Goal: Information Seeking & Learning: Check status

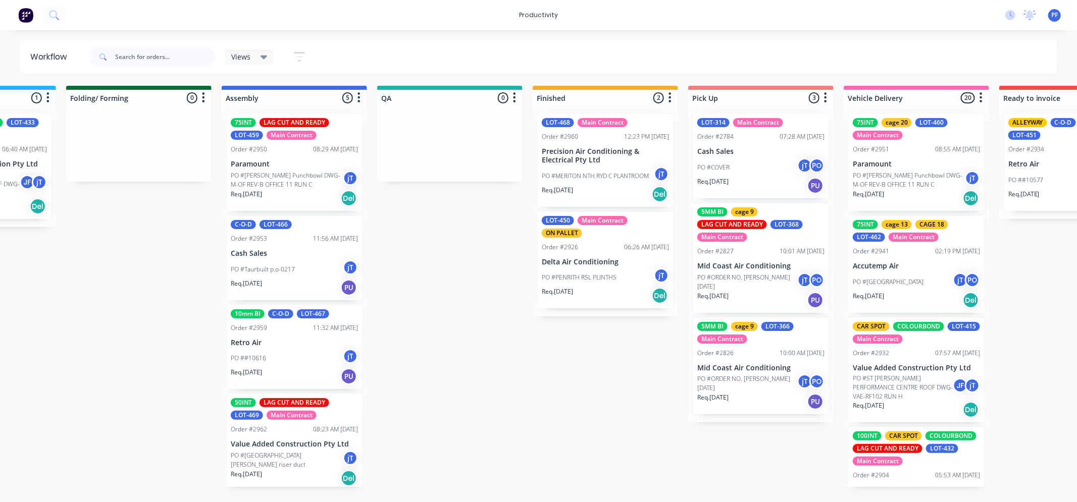
scroll to position [1612, 0]
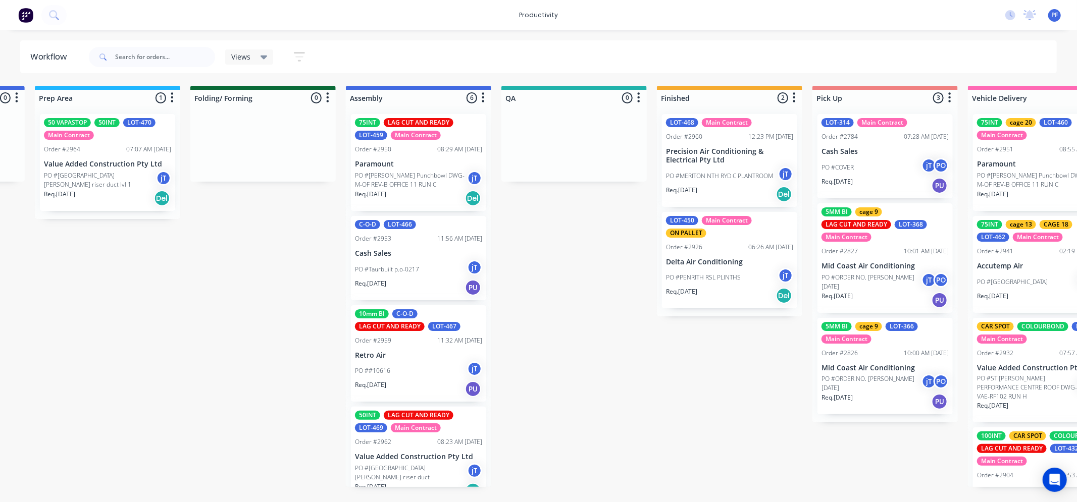
scroll to position [0, 496]
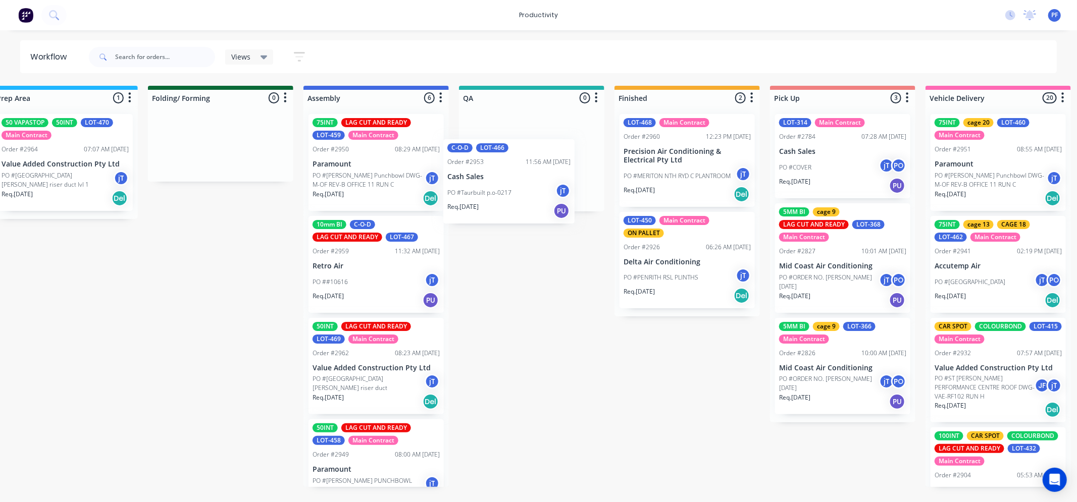
drag, startPoint x: 407, startPoint y: 251, endPoint x: 569, endPoint y: 150, distance: 190.1
click at [569, 153] on div "Submitted 36 Order #240 10:47 AM 24/09/24 Retro Air PO #Freshwater Apts PO Req.…" at bounding box center [485, 286] width 1977 height 401
click at [556, 150] on p "Cash Sales" at bounding box center [531, 151] width 127 height 9
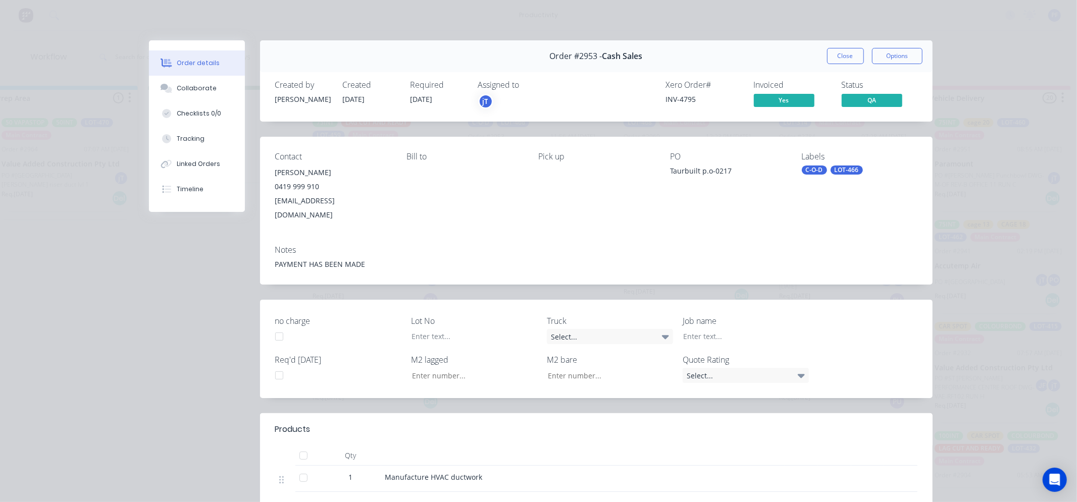
click at [835, 179] on div "Labels C-O-D LOT-466" at bounding box center [860, 187] width 116 height 70
click at [835, 177] on div "Labels C-O-D LOT-466" at bounding box center [860, 187] width 116 height 70
click at [835, 172] on div "LOT-466" at bounding box center [847, 170] width 32 height 9
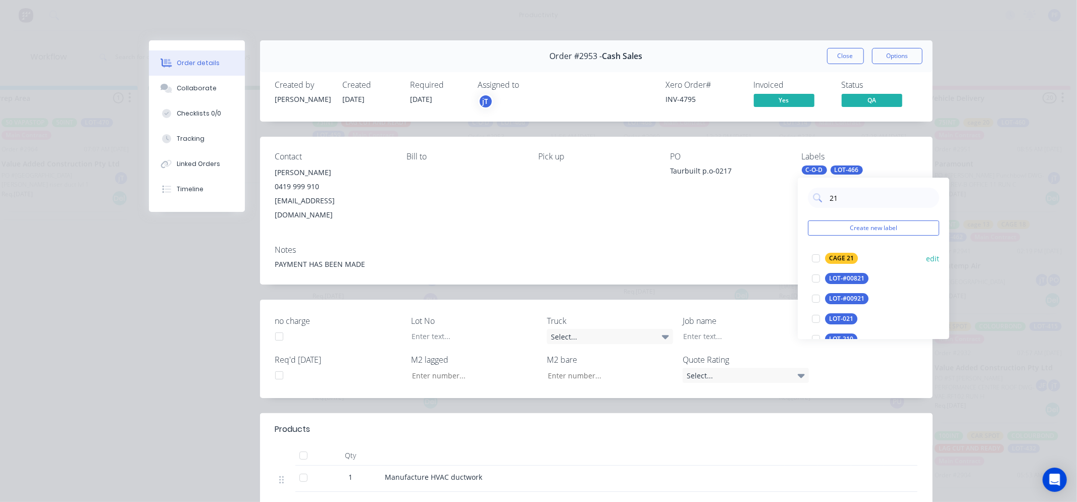
click at [839, 263] on div "CAGE 21" at bounding box center [841, 258] width 33 height 11
click at [856, 197] on input "21" at bounding box center [882, 198] width 106 height 20
type input "2"
type input "all"
drag, startPoint x: 839, startPoint y: 275, endPoint x: 834, endPoint y: 273, distance: 5.3
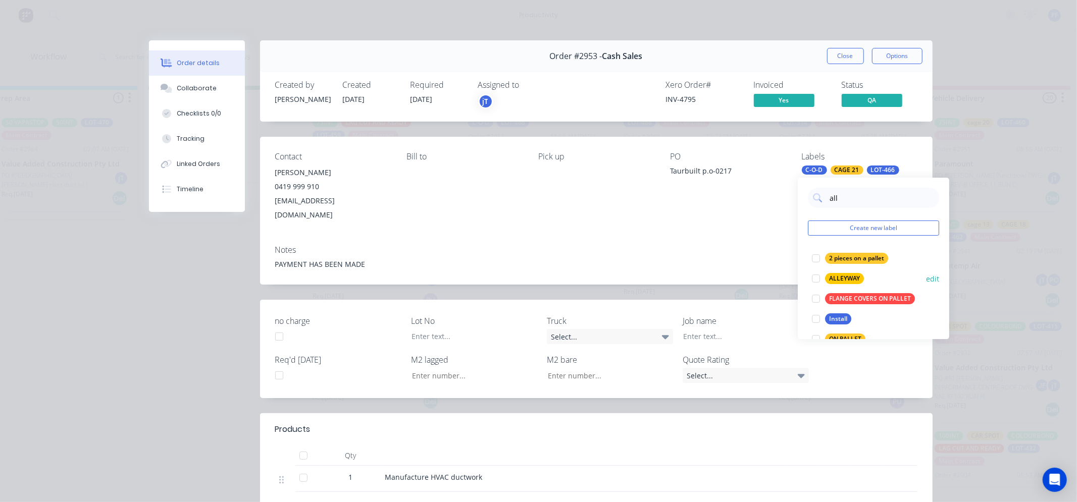
click at [839, 275] on div "ALLEYWAY" at bounding box center [844, 278] width 39 height 11
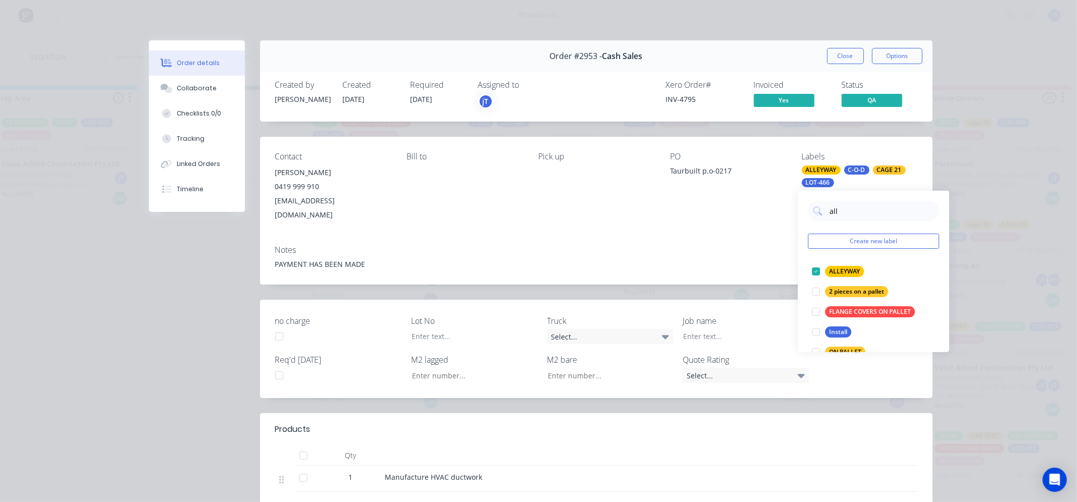
drag, startPoint x: 754, startPoint y: 219, endPoint x: 758, endPoint y: 214, distance: 6.8
click at [757, 216] on div "Contact James Taurins 0419 999 910 jt@taurbuilt.com.au Bill to Pick up PO Taurb…" at bounding box center [596, 187] width 673 height 100
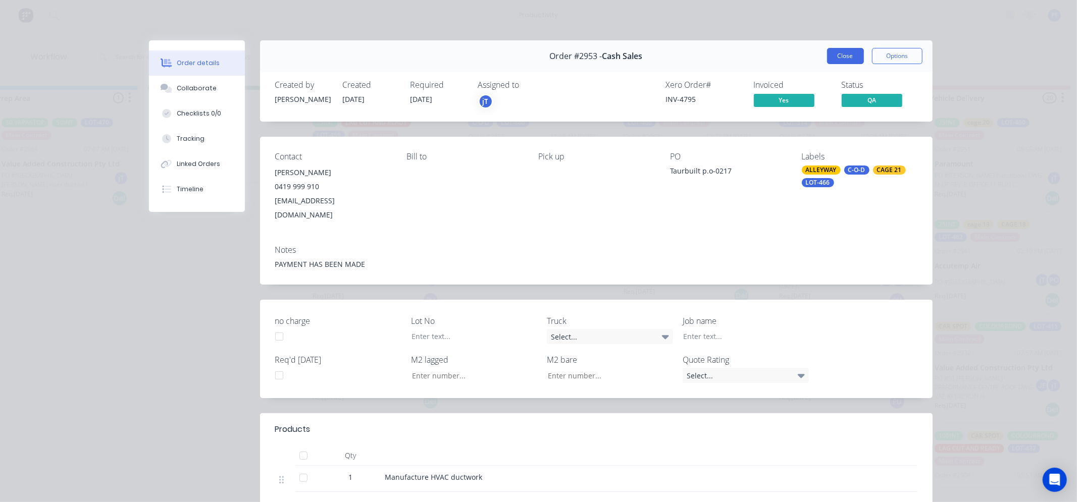
click at [840, 55] on button "Close" at bounding box center [845, 56] width 37 height 16
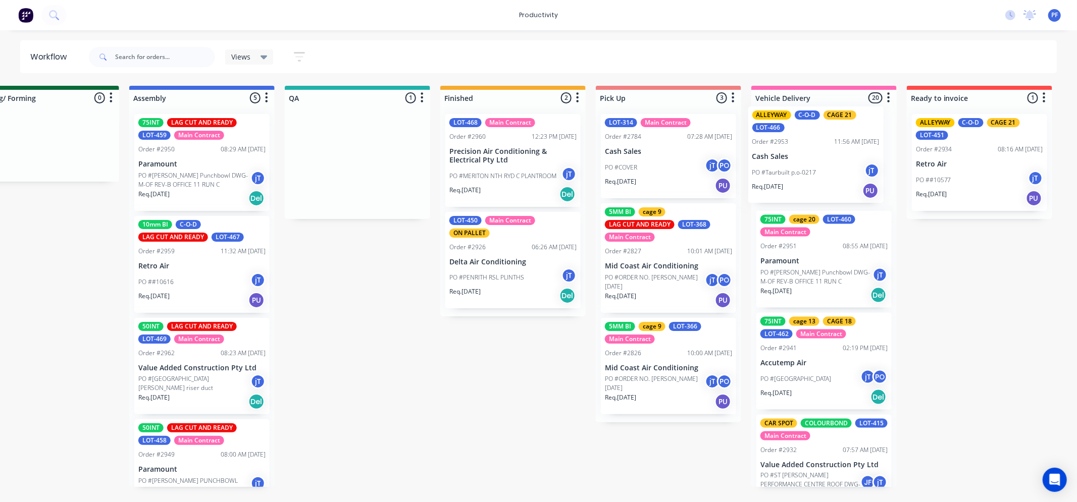
scroll to position [0, 673]
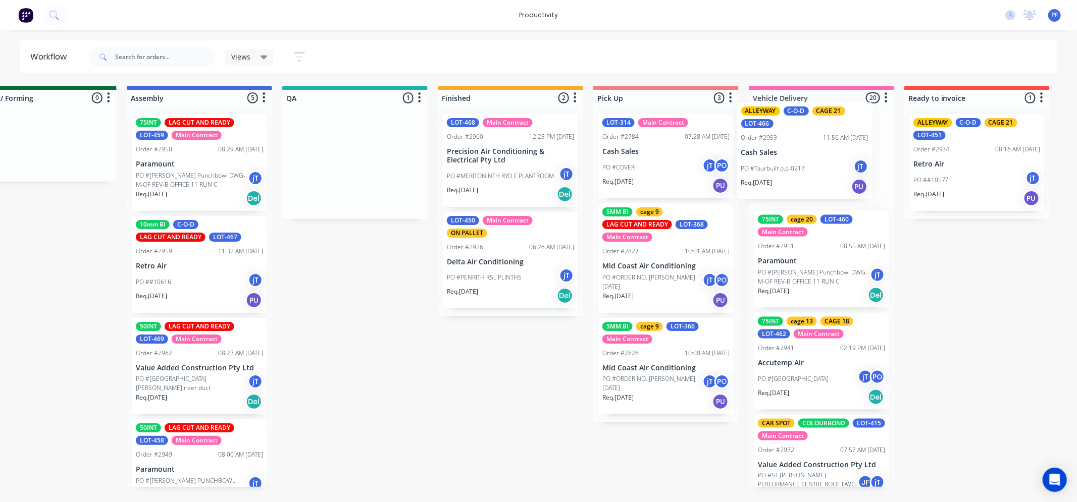
drag, startPoint x: 567, startPoint y: 146, endPoint x: 826, endPoint y: 129, distance: 259.6
click at [826, 129] on div "Submitted 36 Order #240 10:47 AM 24/09/24 Retro Air PO #Freshwater Apts PO Req.…" at bounding box center [308, 286] width 1977 height 401
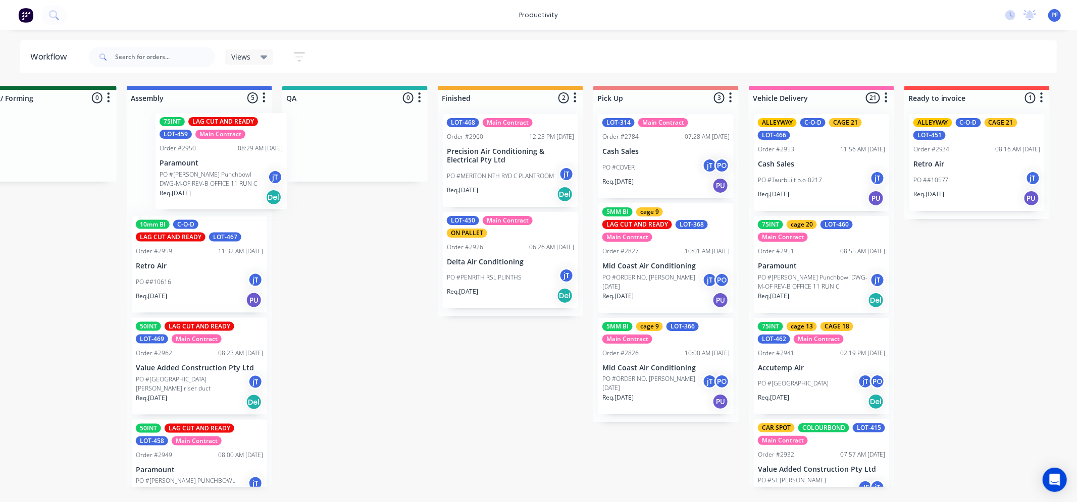
scroll to position [0, 666]
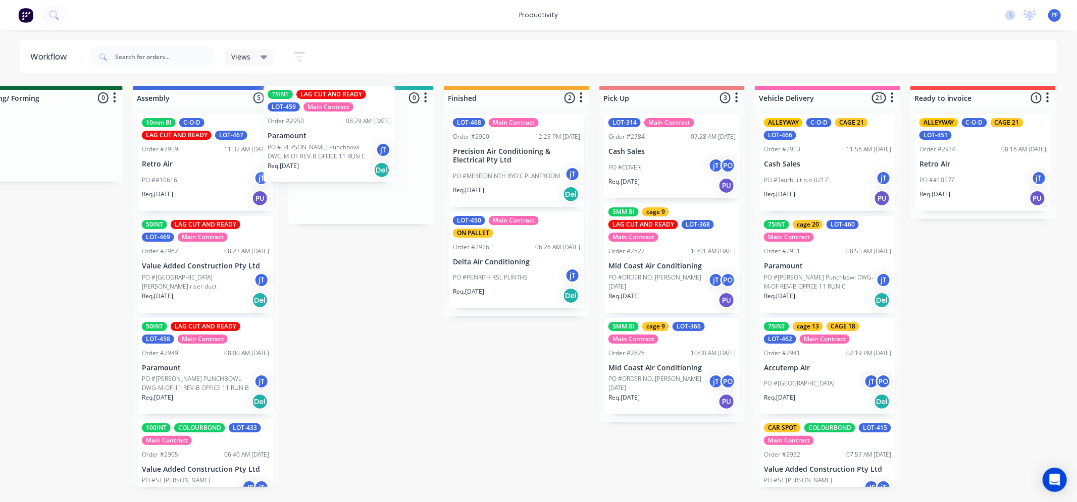
drag, startPoint x: 208, startPoint y: 163, endPoint x: 346, endPoint y: 154, distance: 138.1
click at [346, 154] on div "Submitted 36 Order #240 10:47 AM 24/09/24 Retro Air PO #Freshwater Apts PO Req.…" at bounding box center [314, 286] width 1977 height 401
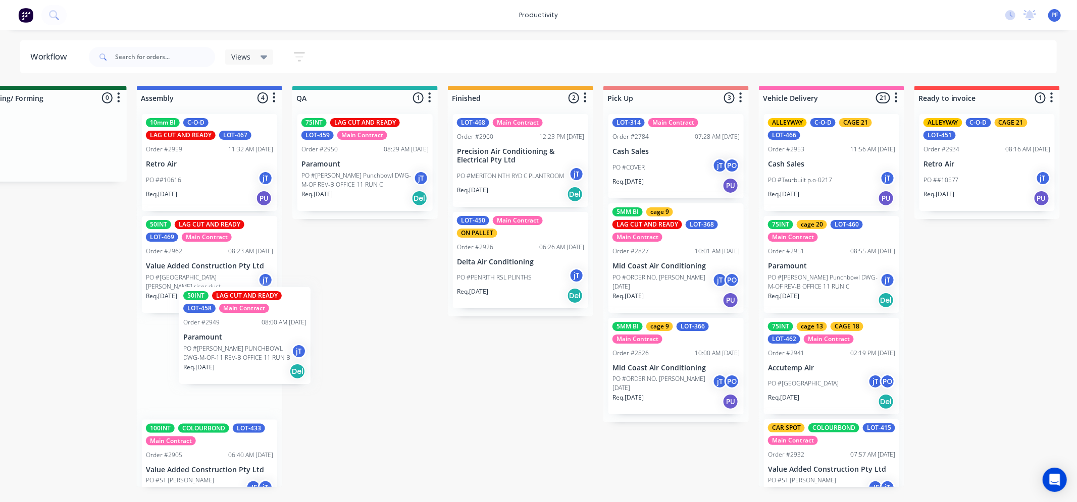
scroll to position [0, 661]
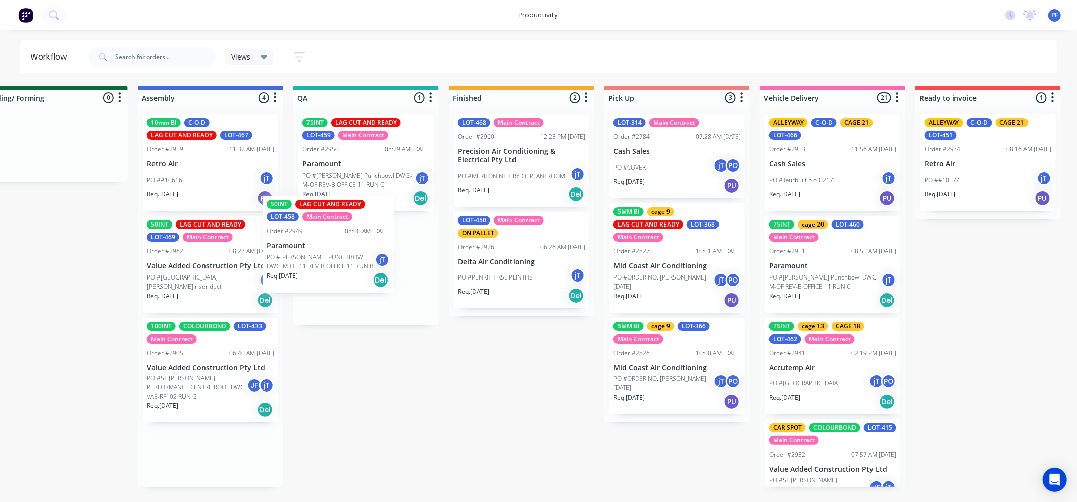
drag, startPoint x: 236, startPoint y: 370, endPoint x: 349, endPoint y: 255, distance: 161.0
click at [349, 255] on div "Submitted 36 Order #240 10:47 AM 24/09/24 Retro Air PO #Freshwater Apts PO Req.…" at bounding box center [319, 286] width 1977 height 401
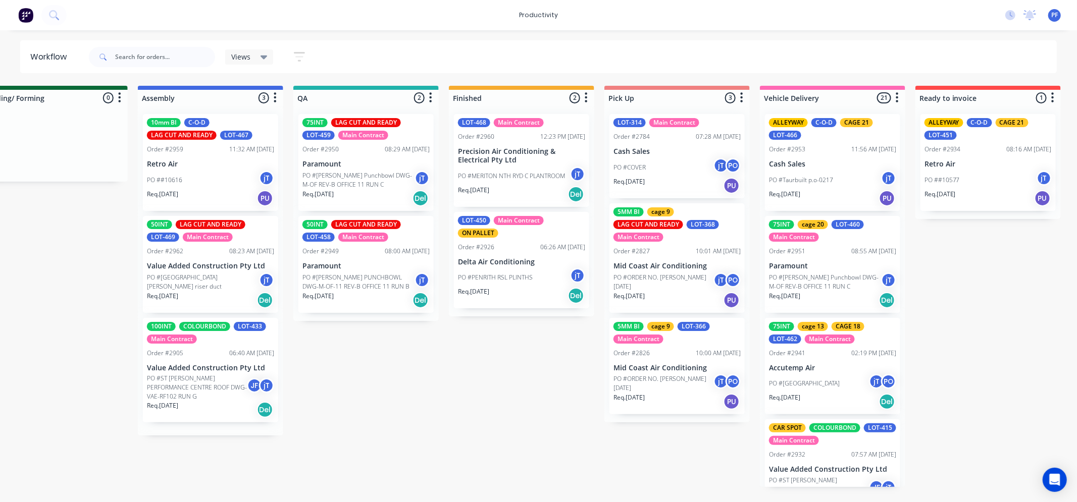
click at [370, 157] on div "75INT LAG CUT AND READY LOT-459 Main Contract Order #2950 08:29 AM 24/09/25 Par…" at bounding box center [365, 162] width 135 height 97
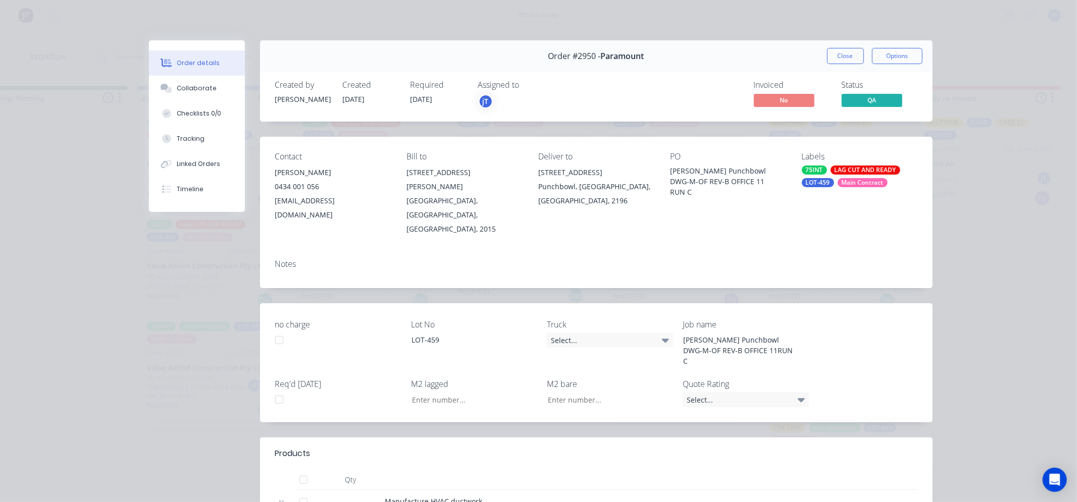
click at [857, 185] on div "Main Contract" at bounding box center [863, 182] width 50 height 9
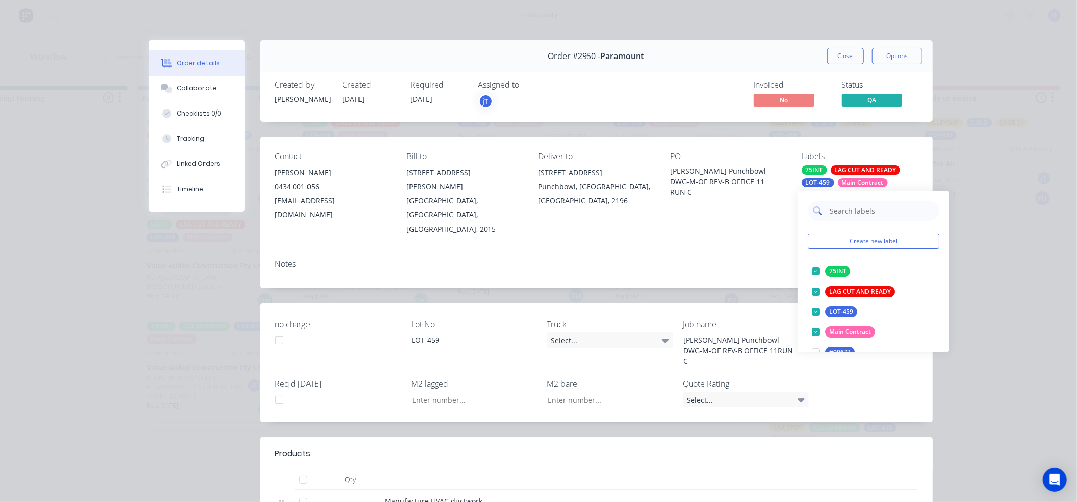
click at [851, 213] on input "text" at bounding box center [882, 211] width 106 height 20
type input "3"
click at [831, 268] on div "CAGE 23" at bounding box center [841, 271] width 33 height 11
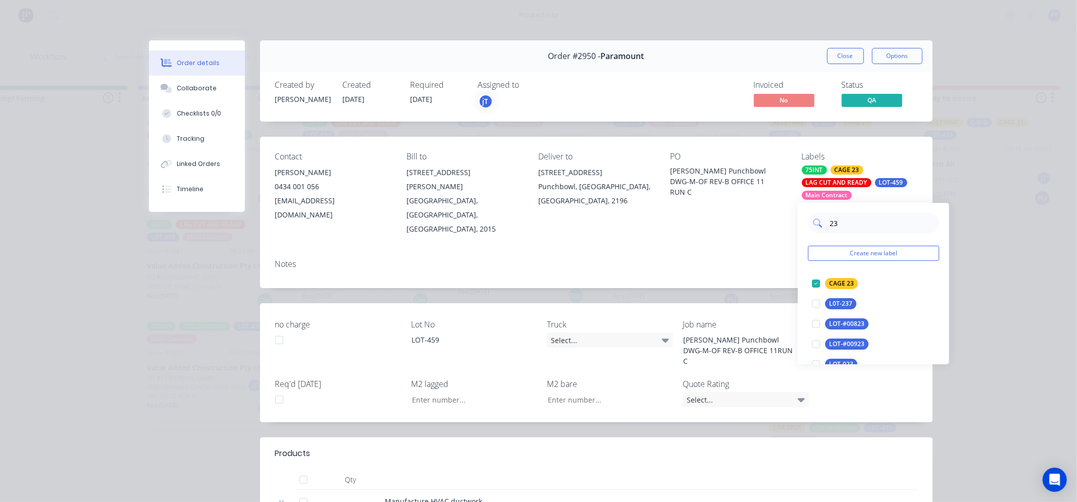
click at [871, 220] on input "23" at bounding box center [882, 223] width 106 height 20
type input "2"
type input "25"
click at [844, 342] on div "CAGE 25" at bounding box center [841, 344] width 33 height 11
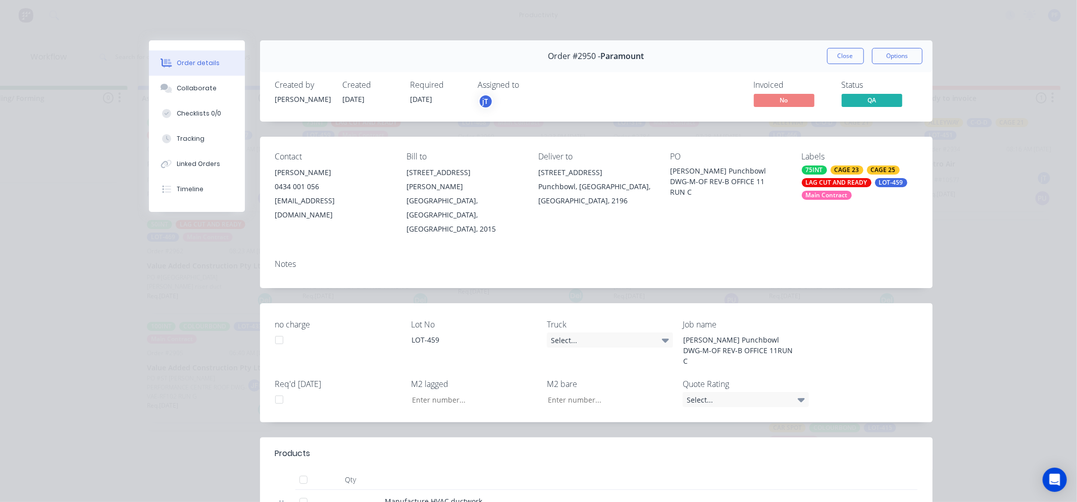
click at [779, 251] on div "Notes" at bounding box center [596, 269] width 673 height 37
click at [831, 57] on button "Close" at bounding box center [845, 56] width 37 height 16
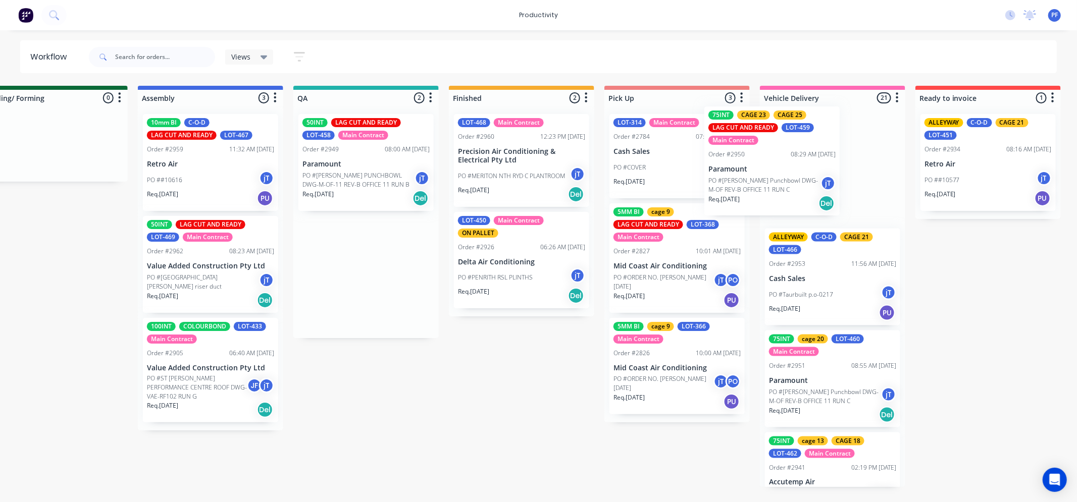
drag, startPoint x: 361, startPoint y: 122, endPoint x: 769, endPoint y: 117, distance: 408.5
click at [769, 117] on div "Submitted 36 Order #240 10:47 AM 24/09/24 Retro Air PO #Freshwater Apts PO Req.…" at bounding box center [319, 286] width 1977 height 401
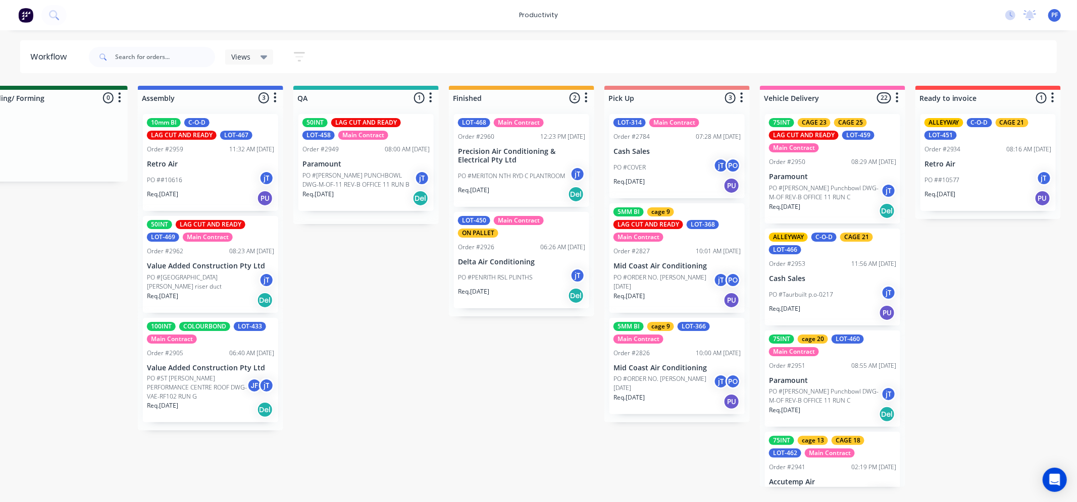
drag, startPoint x: 370, startPoint y: 170, endPoint x: 391, endPoint y: 168, distance: 21.4
click at [376, 170] on div "50INT LAG CUT AND READY LOT-458 Main Contract Order #2949 08:00 AM 24/09/25 Par…" at bounding box center [365, 165] width 145 height 118
click at [417, 166] on div "jT joshua Turner" at bounding box center [371, 151] width 151 height 30
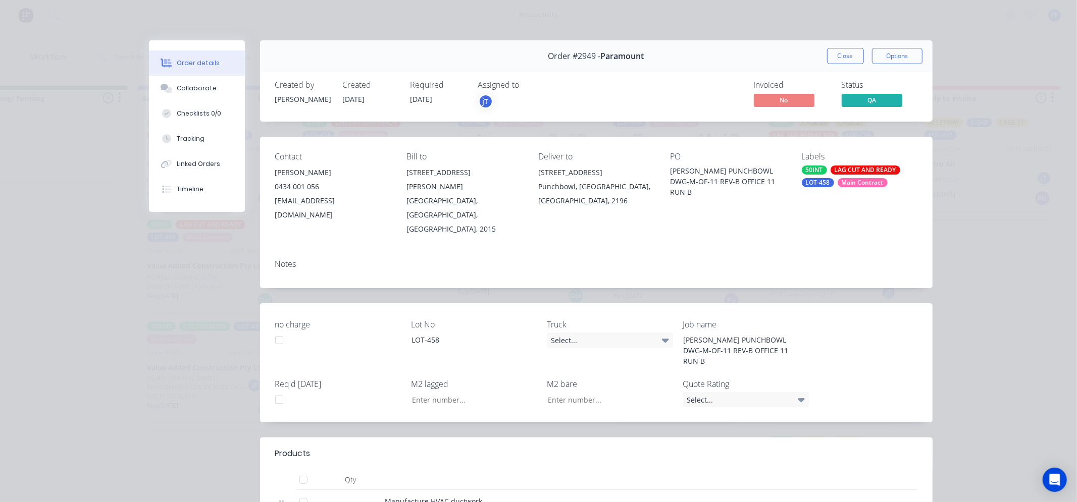
click at [835, 177] on div "50INT LAG CUT AND READY LOT-458 Main Contract" at bounding box center [860, 177] width 116 height 22
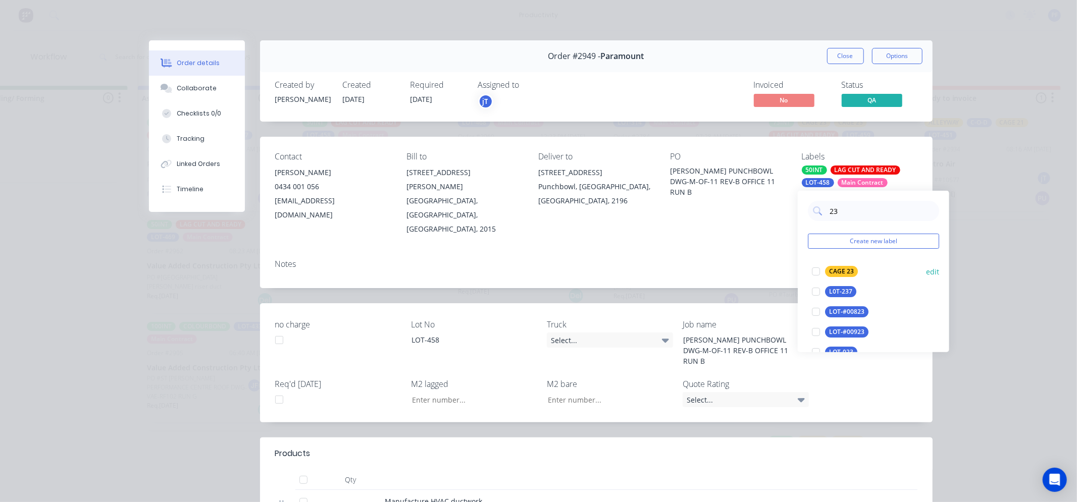
type input "23"
drag, startPoint x: 844, startPoint y: 265, endPoint x: 820, endPoint y: 254, distance: 26.0
click at [845, 265] on button "CAGE 23" at bounding box center [835, 272] width 54 height 14
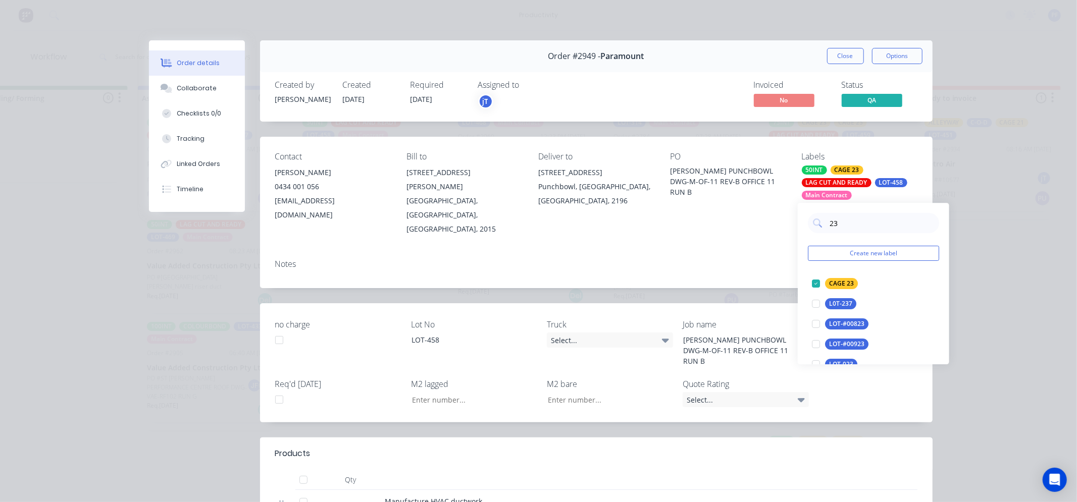
click at [780, 260] on div "Notes" at bounding box center [596, 265] width 642 height 10
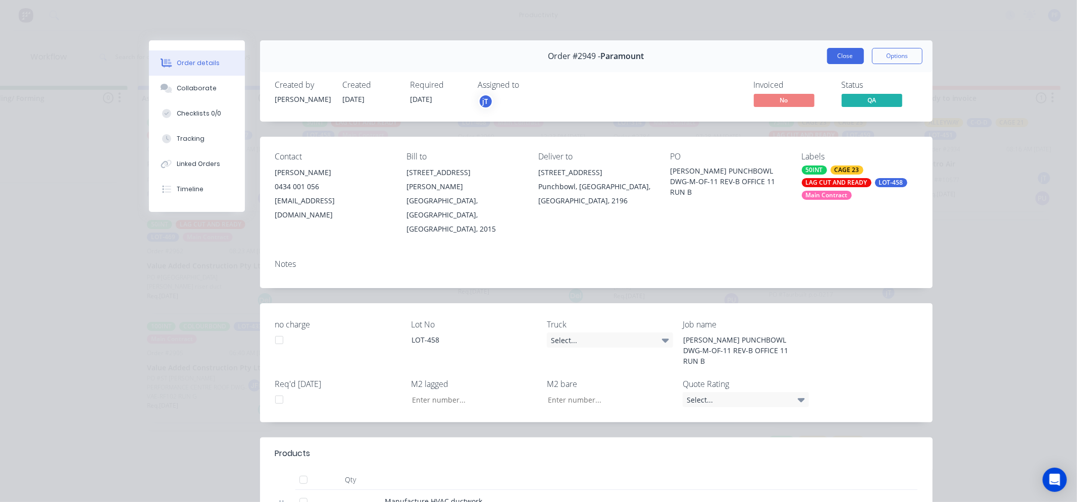
click at [845, 64] on button "Close" at bounding box center [845, 56] width 37 height 16
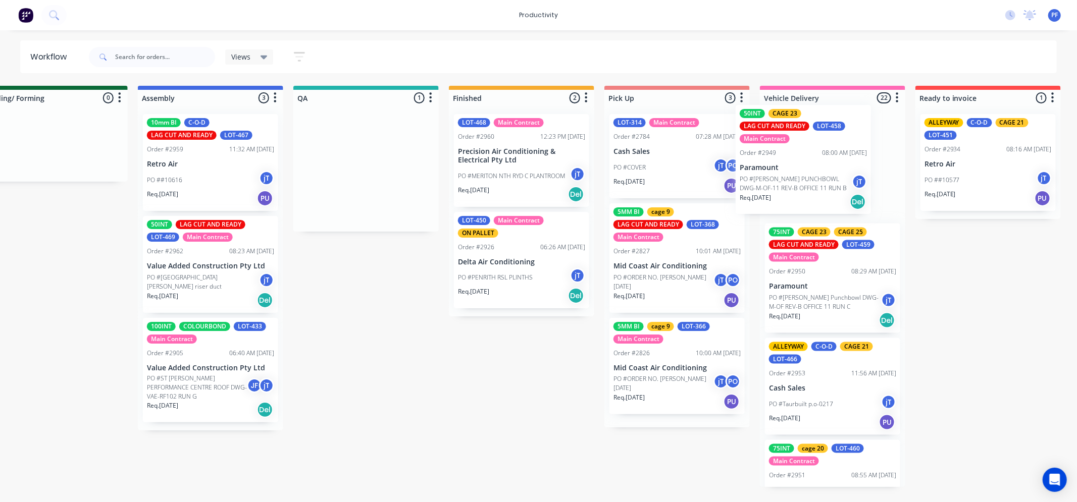
drag, startPoint x: 404, startPoint y: 179, endPoint x: 788, endPoint y: 159, distance: 383.8
click at [790, 159] on div "Submitted 36 Order #240 10:47 AM 24/09/24 Retro Air PO #Freshwater Apts PO Req.…" at bounding box center [319, 286] width 1977 height 401
